Goal: Information Seeking & Learning: Learn about a topic

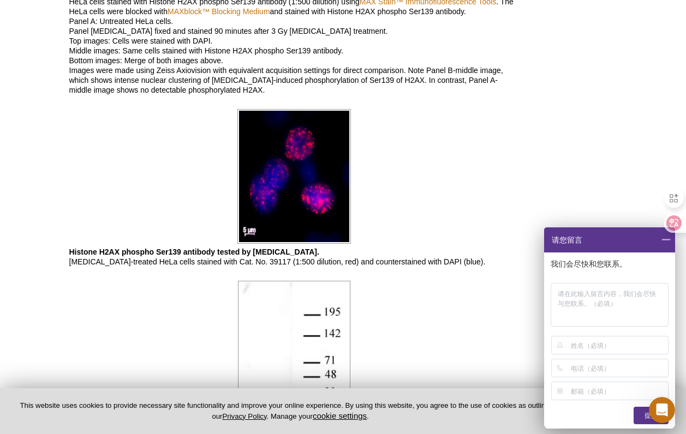
scroll to position [965, 0]
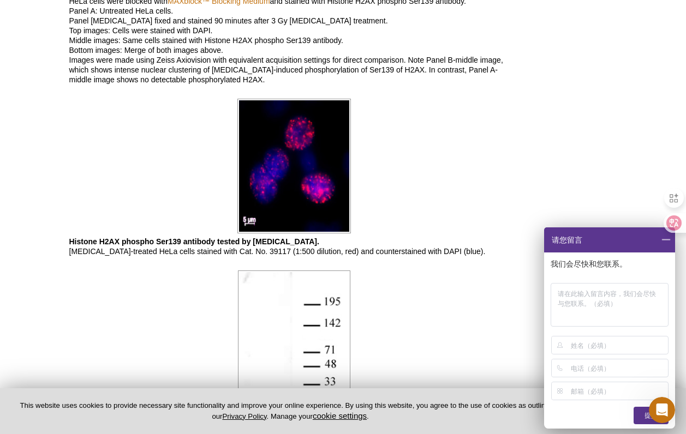
click at [661, 242] on span at bounding box center [665, 240] width 19 height 25
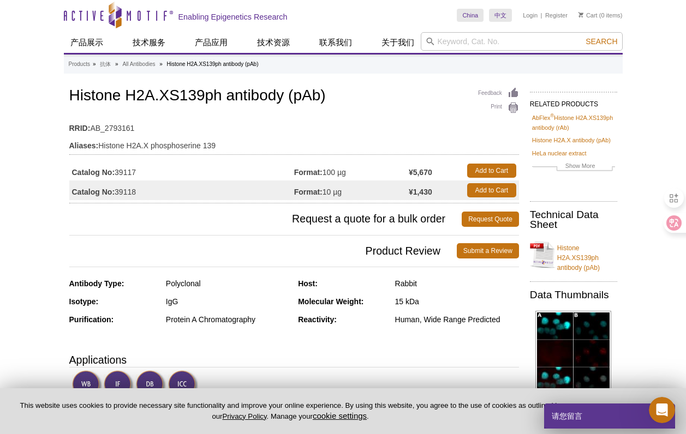
scroll to position [0, 0]
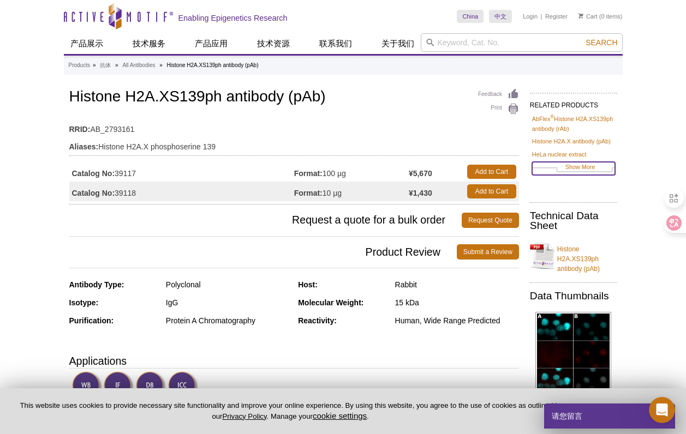
click at [588, 168] on link "Show More" at bounding box center [573, 168] width 83 height 13
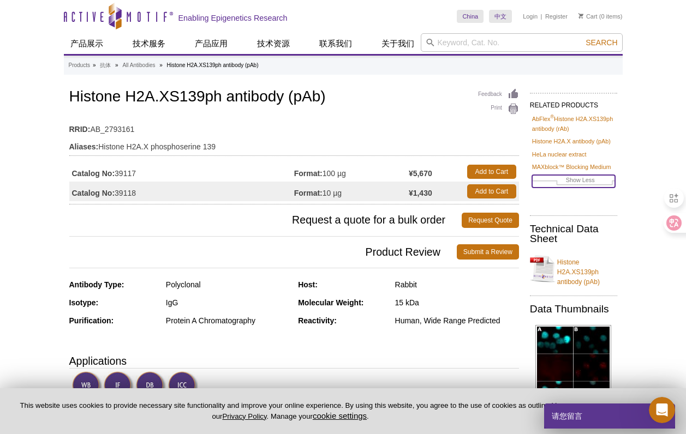
scroll to position [15, 0]
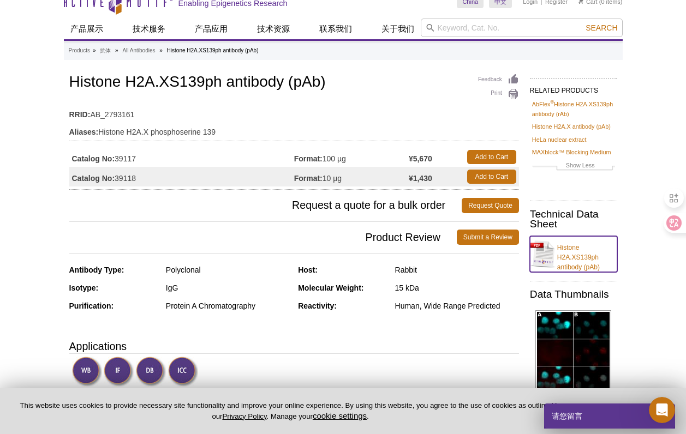
click at [576, 255] on link "Histone H2A.XS139ph antibody (pAb)" at bounding box center [573, 254] width 87 height 36
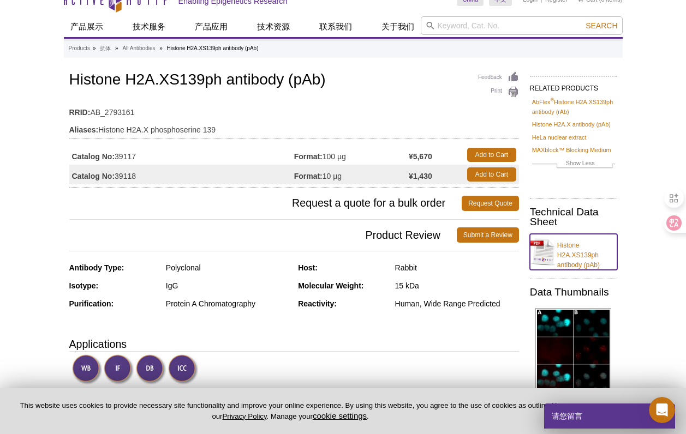
scroll to position [17, 0]
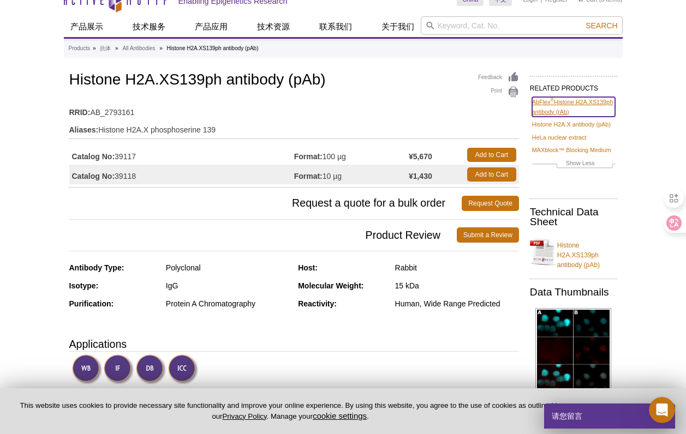
click at [569, 102] on link "AbFlex ® Histone H2A.XS139ph antibody (rAb)" at bounding box center [573, 107] width 83 height 20
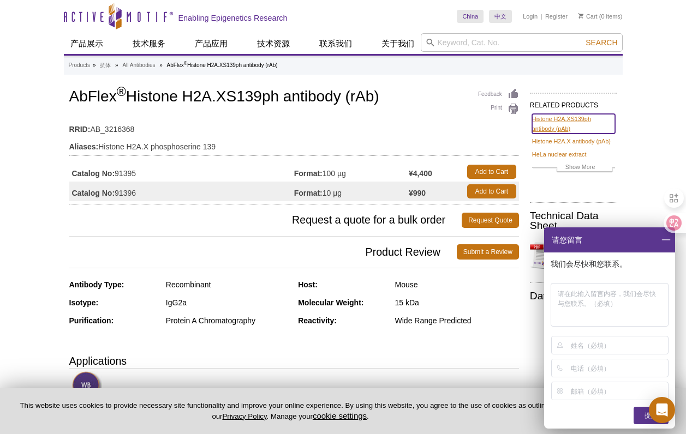
click at [558, 130] on link "Histone H2A.XS139ph antibody (pAb)" at bounding box center [573, 124] width 83 height 20
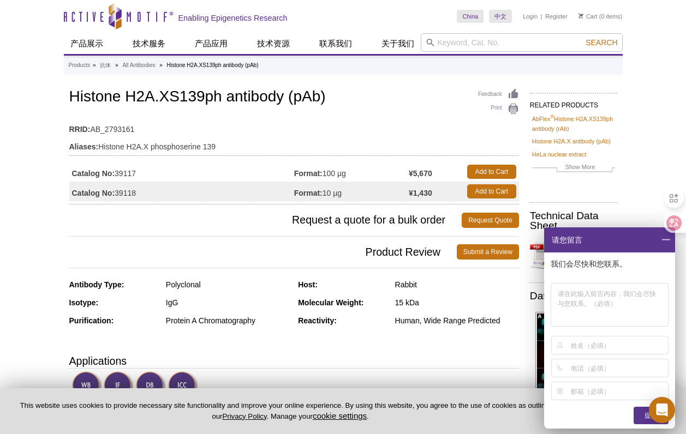
click at [381, 91] on h1 "Histone H2A.XS139ph antibody (pAb)" at bounding box center [294, 97] width 450 height 19
click at [548, 142] on link "Histone H2A.X antibody (pAb)" at bounding box center [571, 141] width 79 height 10
click at [566, 142] on link "Histone H2A.X antibody (pAb)" at bounding box center [571, 141] width 79 height 10
click at [668, 239] on span at bounding box center [665, 240] width 19 height 25
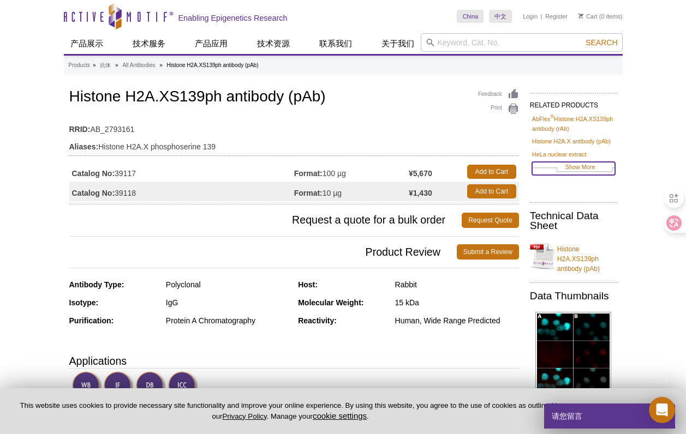
click at [588, 168] on link "Show More" at bounding box center [573, 168] width 83 height 13
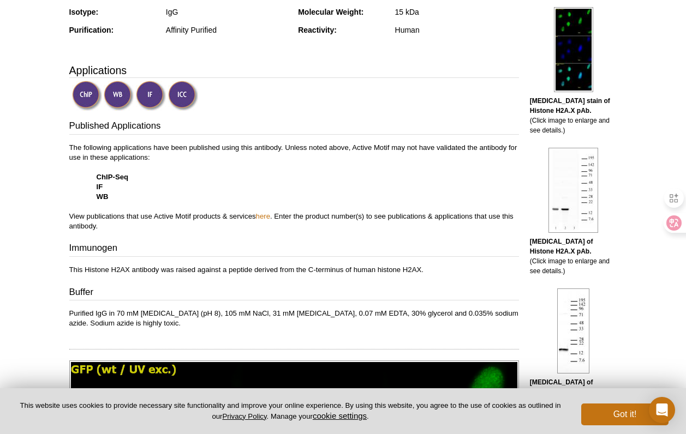
scroll to position [275, 0]
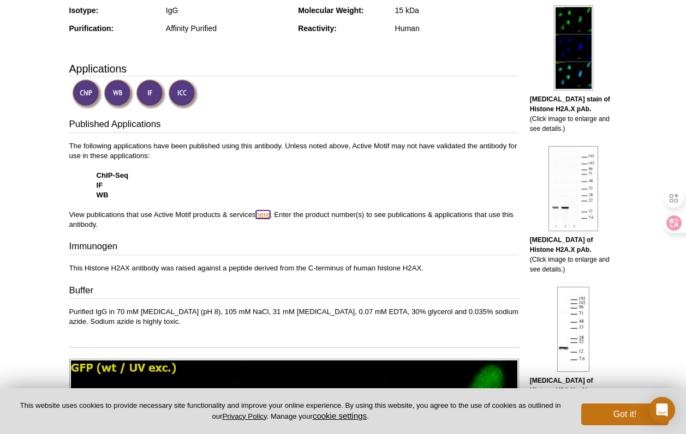
click at [266, 217] on link "here" at bounding box center [263, 215] width 14 height 8
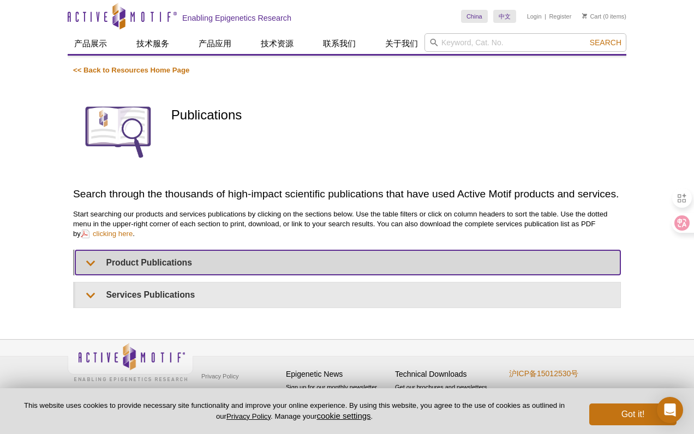
click at [159, 256] on summary "Product Publications" at bounding box center [347, 262] width 545 height 25
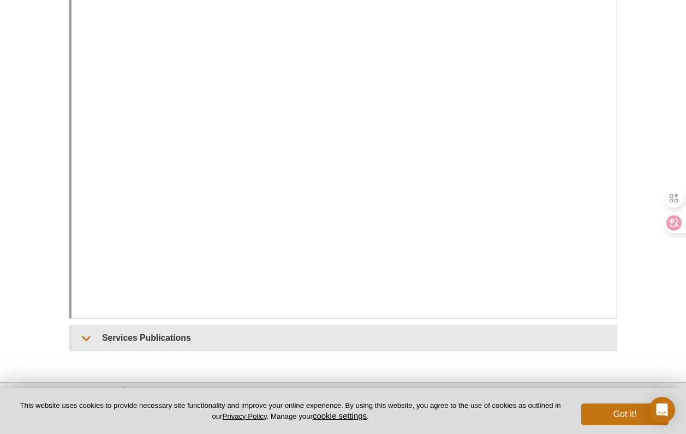
scroll to position [439, 0]
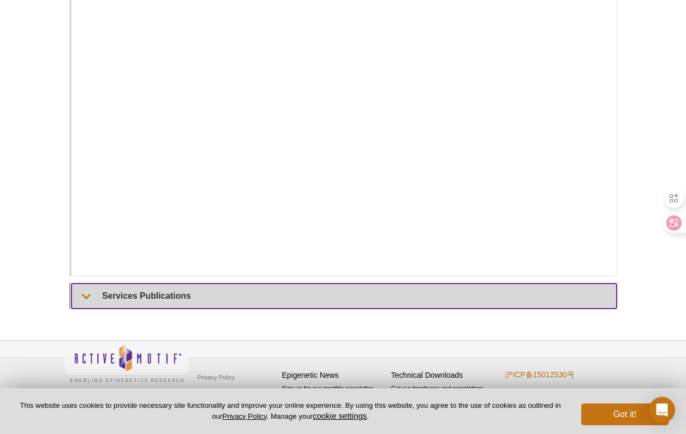
click at [346, 303] on summary "Services Publications" at bounding box center [343, 296] width 545 height 25
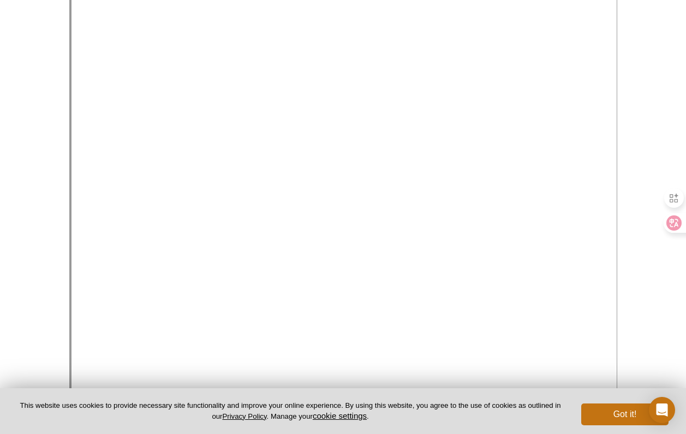
scroll to position [318, 0]
